Goal: Information Seeking & Learning: Check status

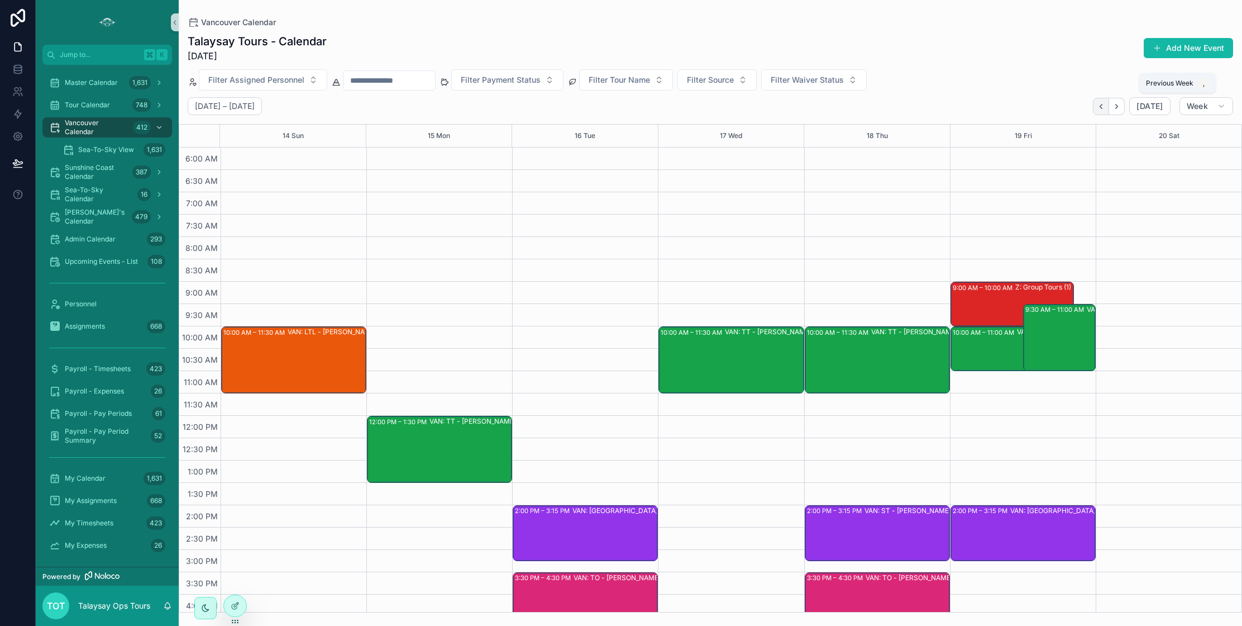
click at [1109, 108] on button "Back" at bounding box center [1101, 106] width 16 height 17
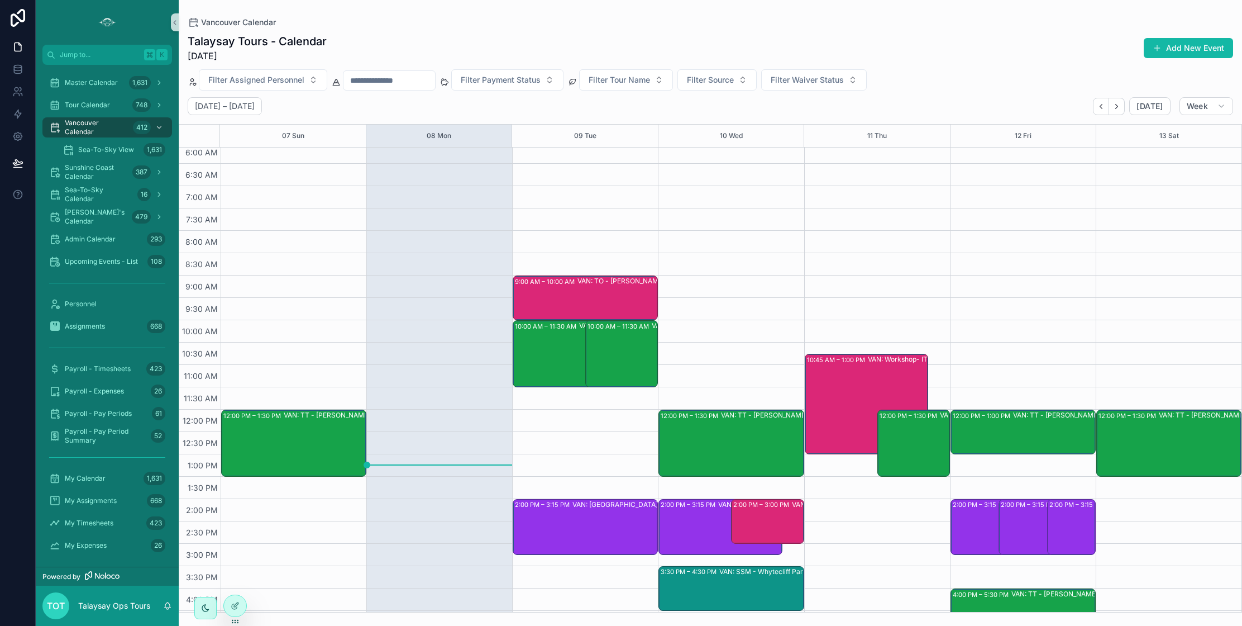
scroll to position [7, 0]
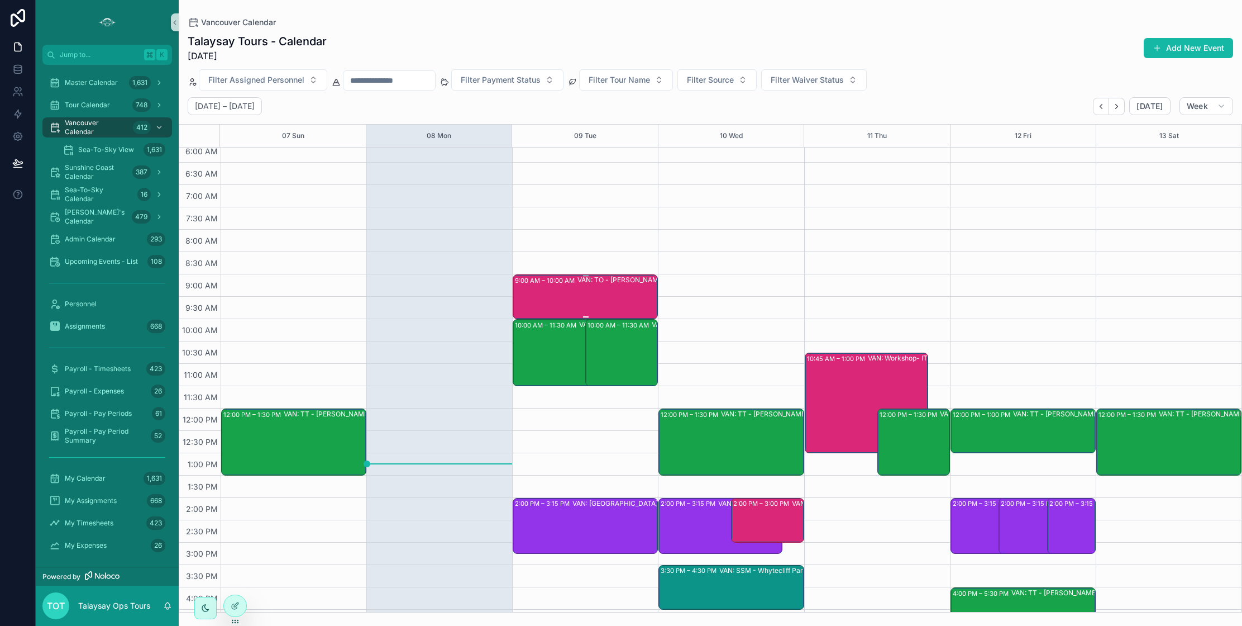
click at [620, 295] on div "VAN: TO - [PERSON_NAME] (14) [PERSON_NAME], [GEOGRAPHIC_DATA]:ZIEI-PTQN" at bounding box center [649, 296] width 142 height 42
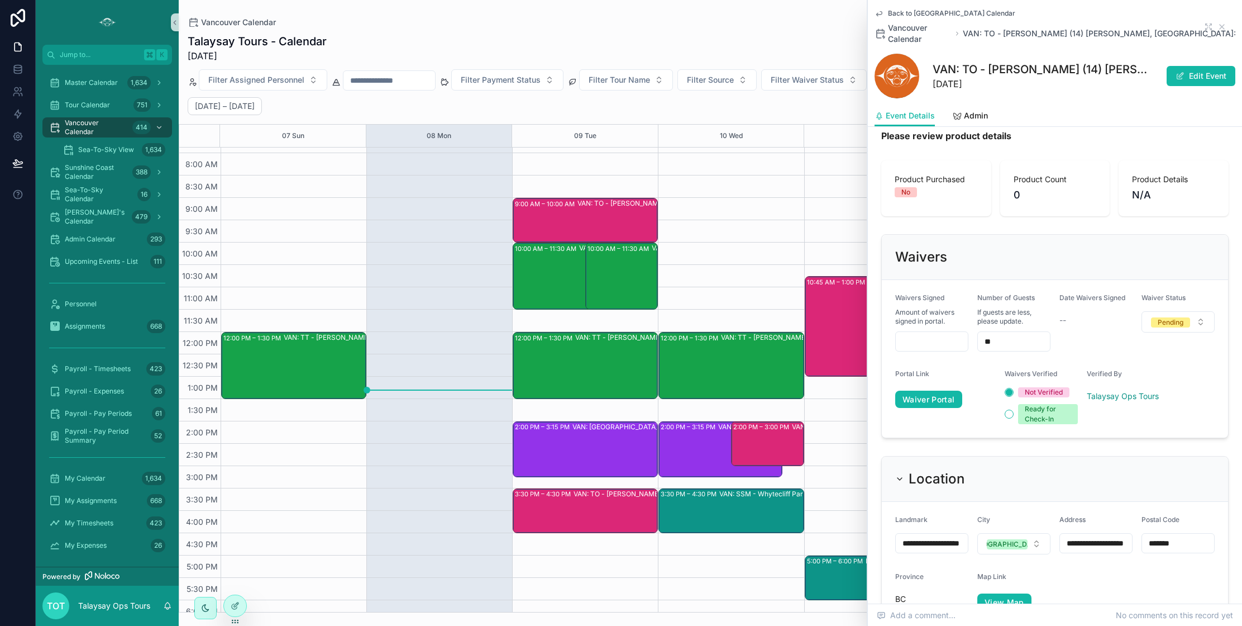
scroll to position [768, 0]
click at [1222, 25] on icon "scrollable content" at bounding box center [1222, 27] width 4 height 4
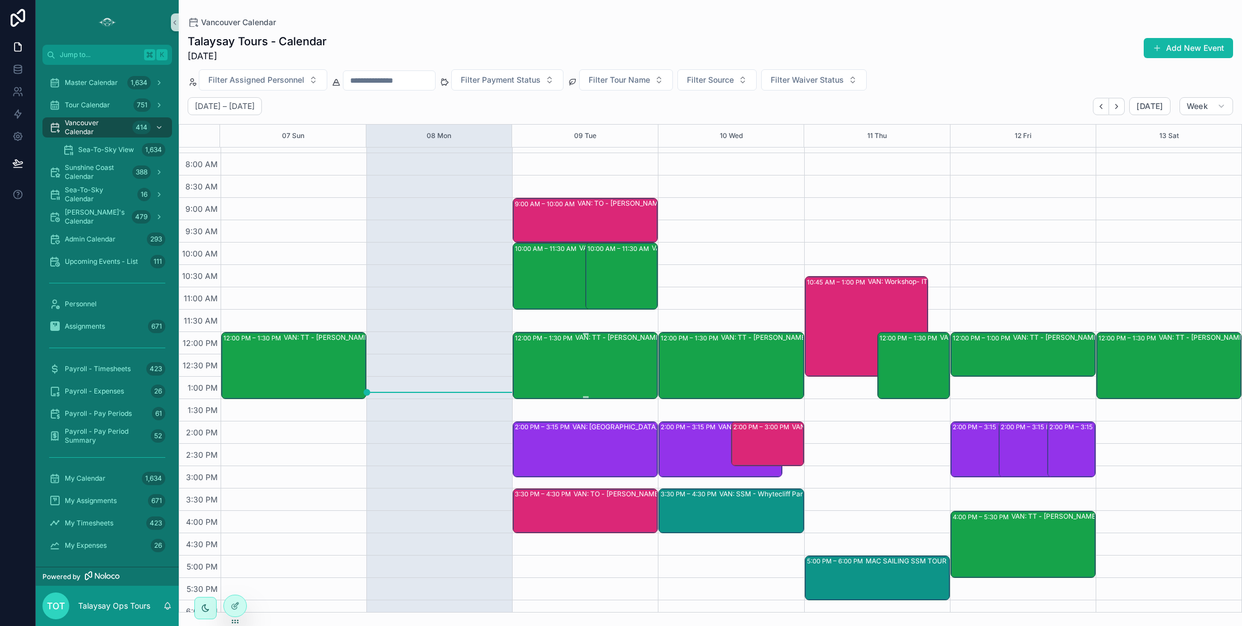
click at [605, 350] on div "VAN: TT - [PERSON_NAME] (1) [PERSON_NAME], TW:ECGK-RFMW" at bounding box center [646, 364] width 142 height 65
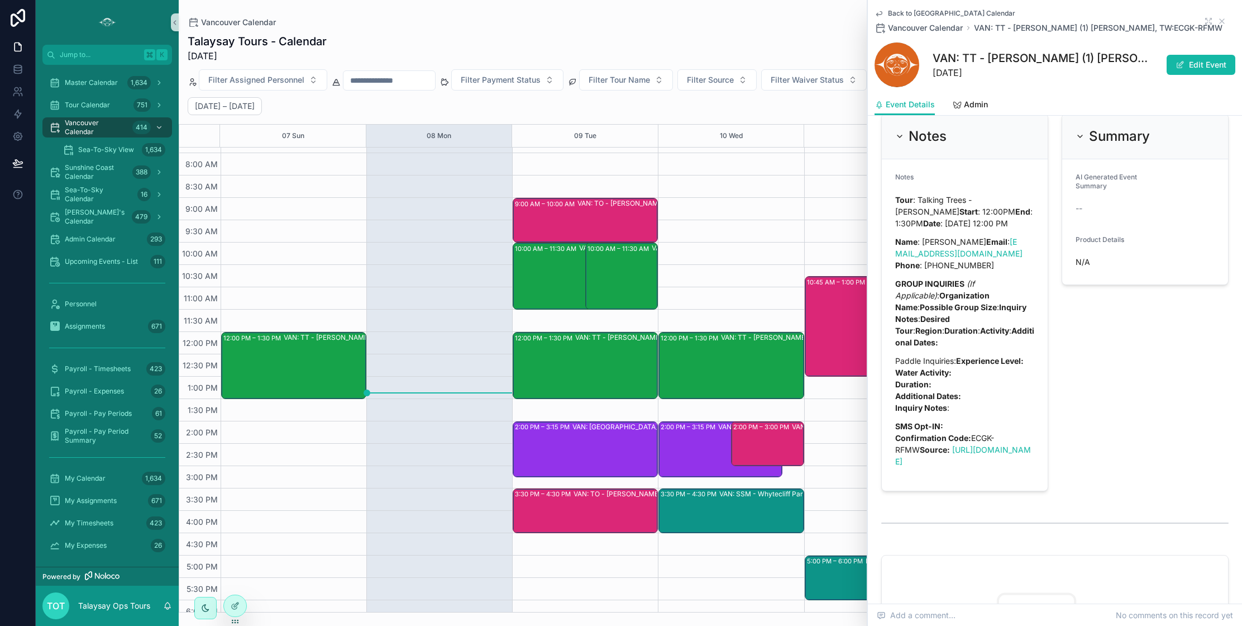
scroll to position [1272, 0]
